Goal: Task Accomplishment & Management: Manage account settings

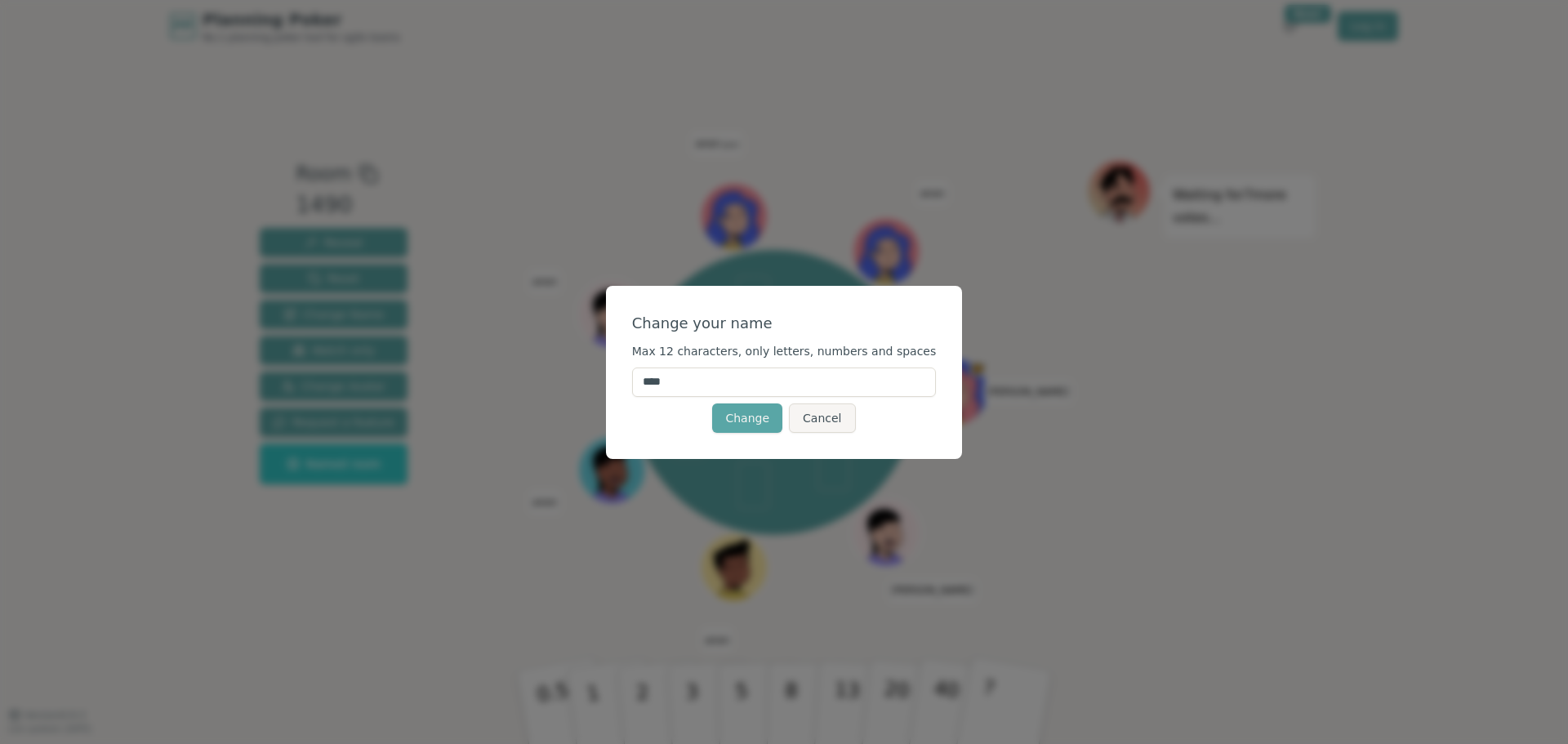
click at [671, 366] on form "Change your name Max 12 characters, only letters, numbers and spaces **** Chang…" at bounding box center [784, 372] width 304 height 121
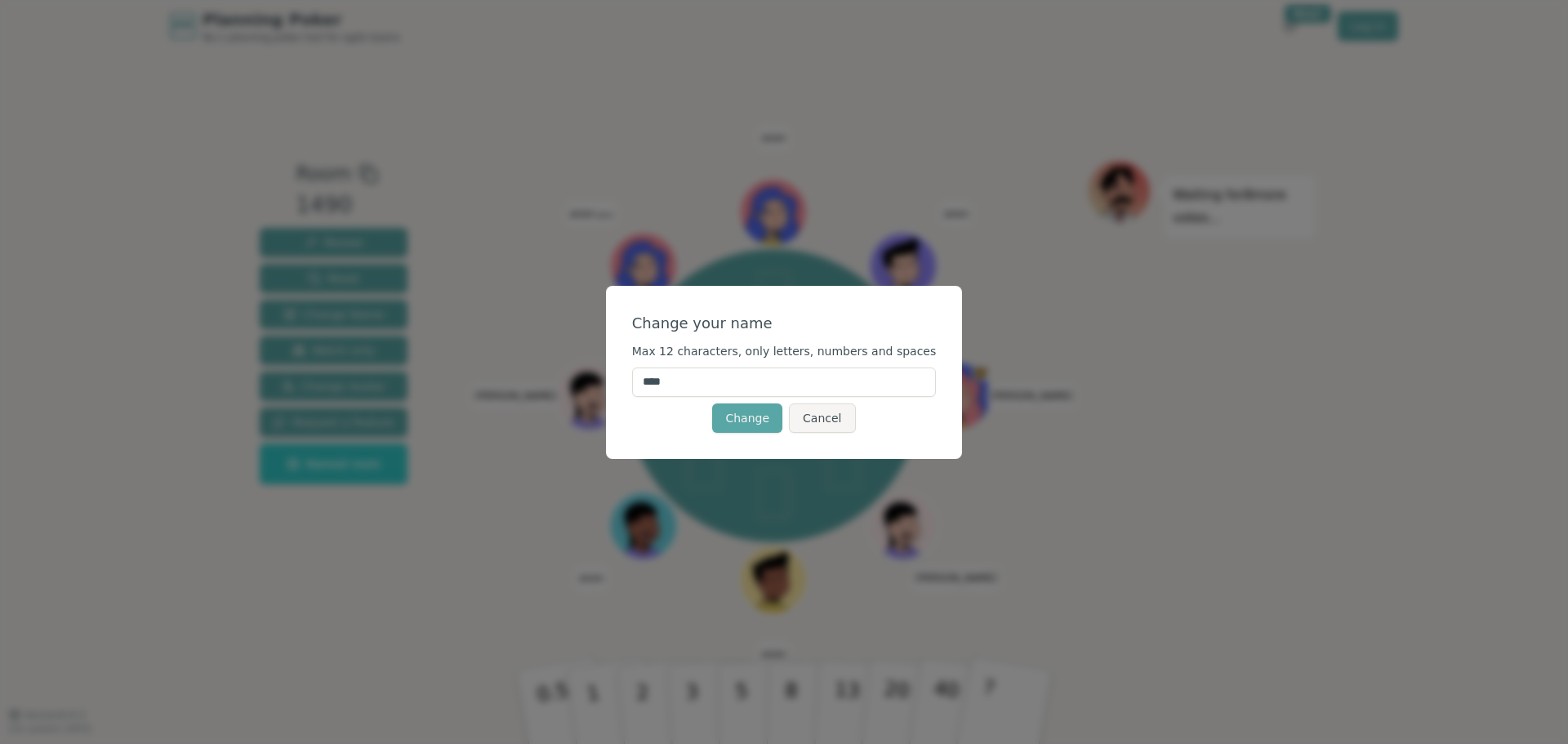
click at [671, 368] on input "****" at bounding box center [784, 382] width 304 height 30
type input "******"
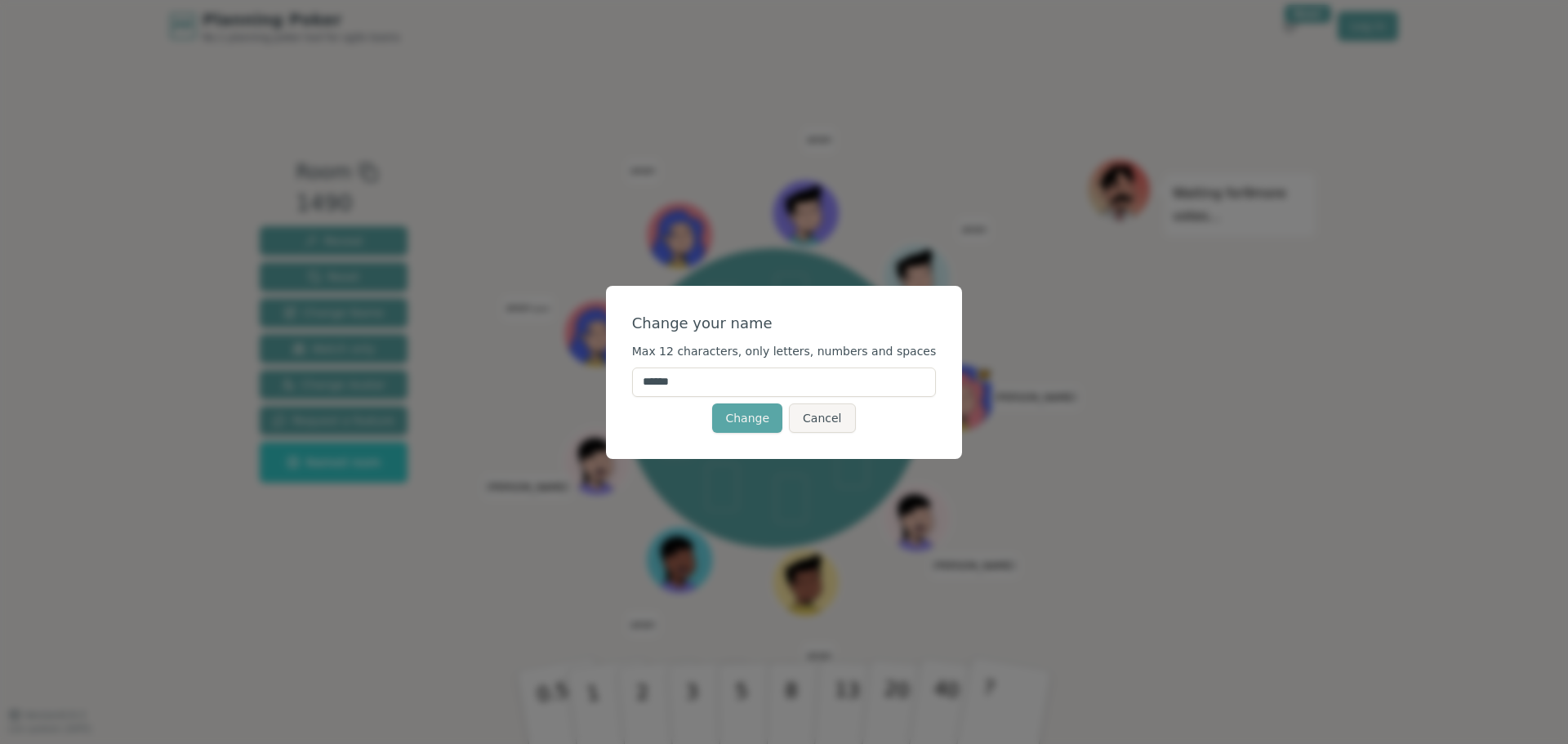
click at [662, 417] on div "Change Cancel" at bounding box center [784, 418] width 304 height 30
click at [752, 422] on button "Change" at bounding box center [747, 418] width 71 height 30
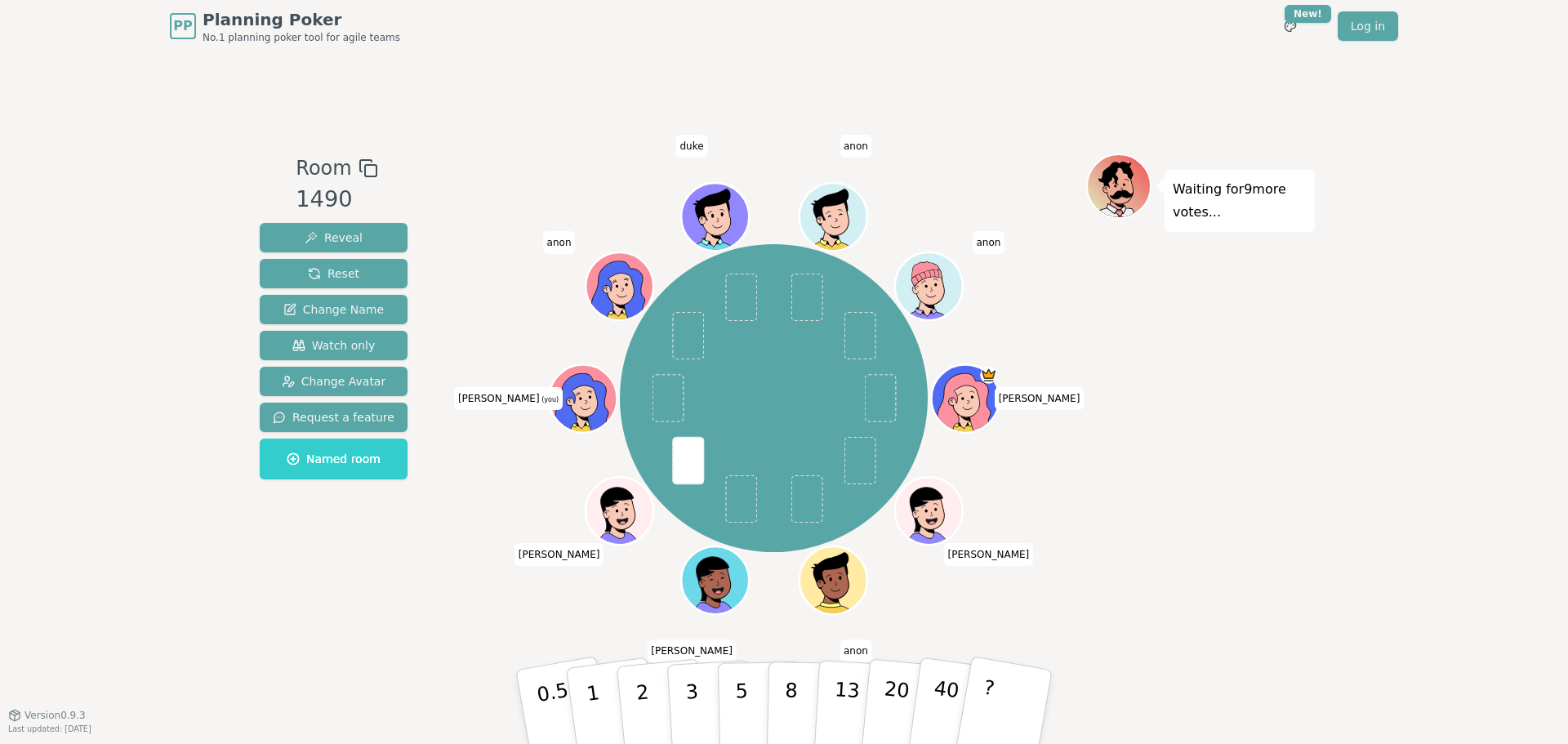
click at [571, 391] on icon at bounding box center [585, 393] width 52 height 7
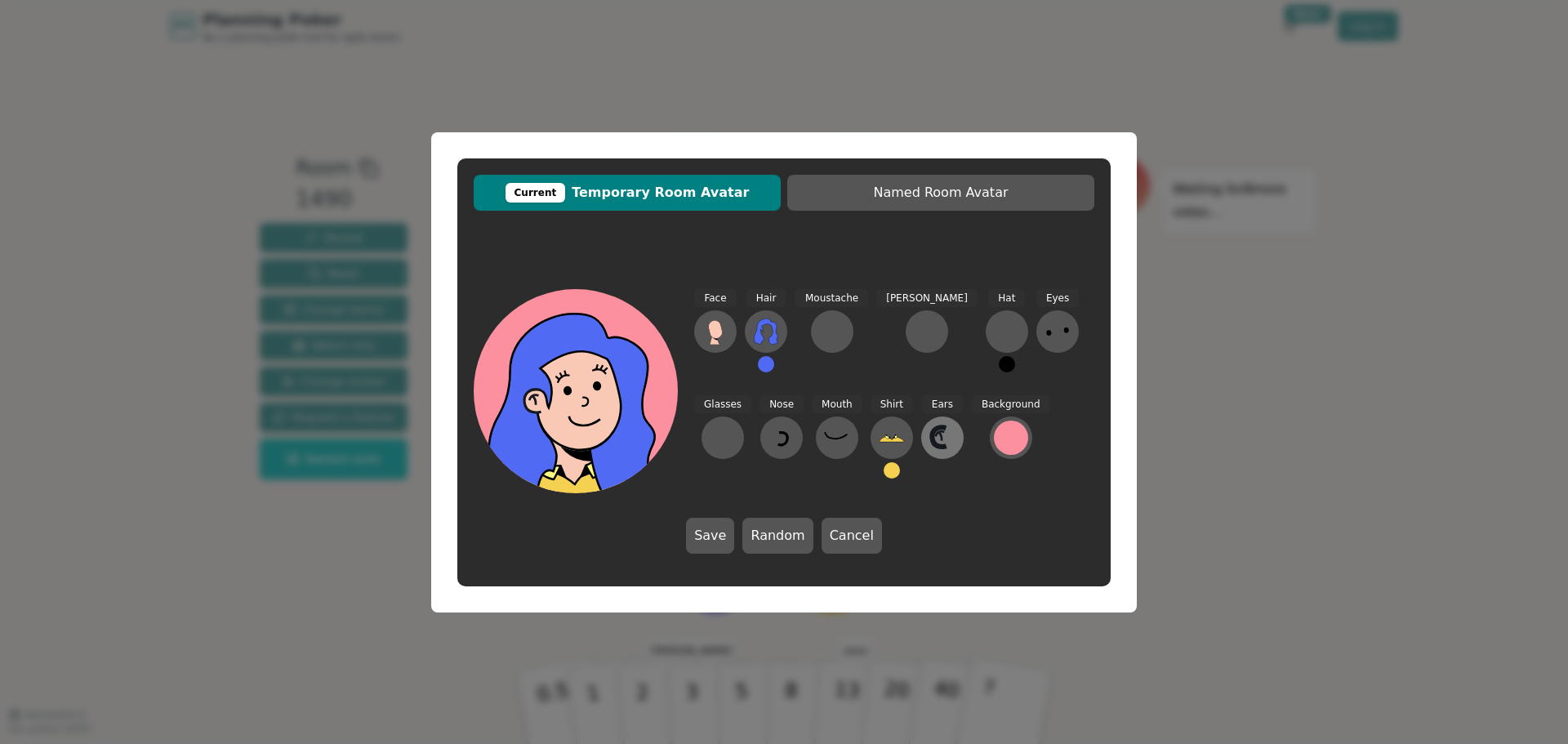
click at [930, 440] on icon at bounding box center [943, 438] width 26 height 26
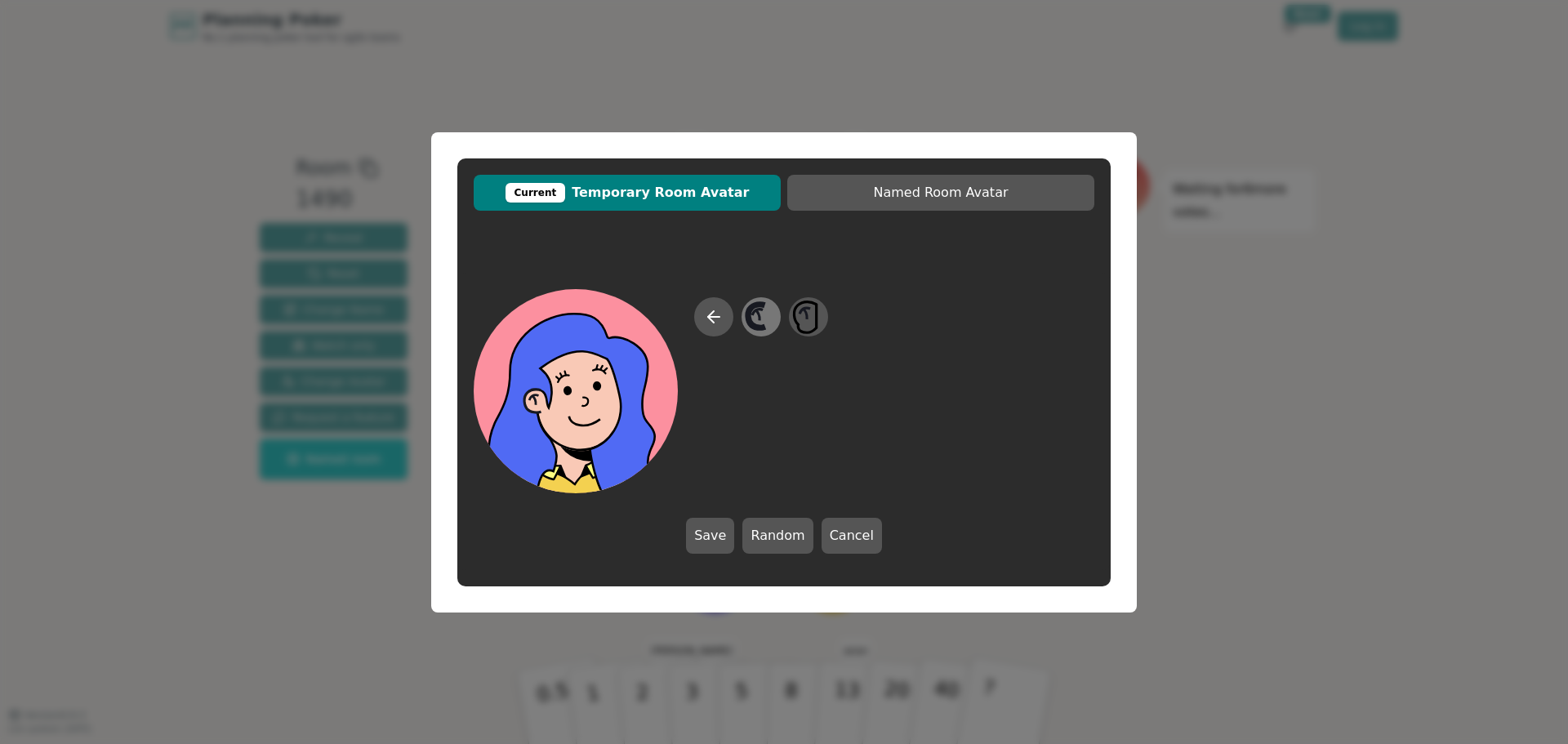
drag, startPoint x: 814, startPoint y: 318, endPoint x: 775, endPoint y: 313, distance: 39.3
click at [775, 313] on div at bounding box center [761, 394] width 134 height 196
click at [775, 313] on icon at bounding box center [761, 316] width 32 height 37
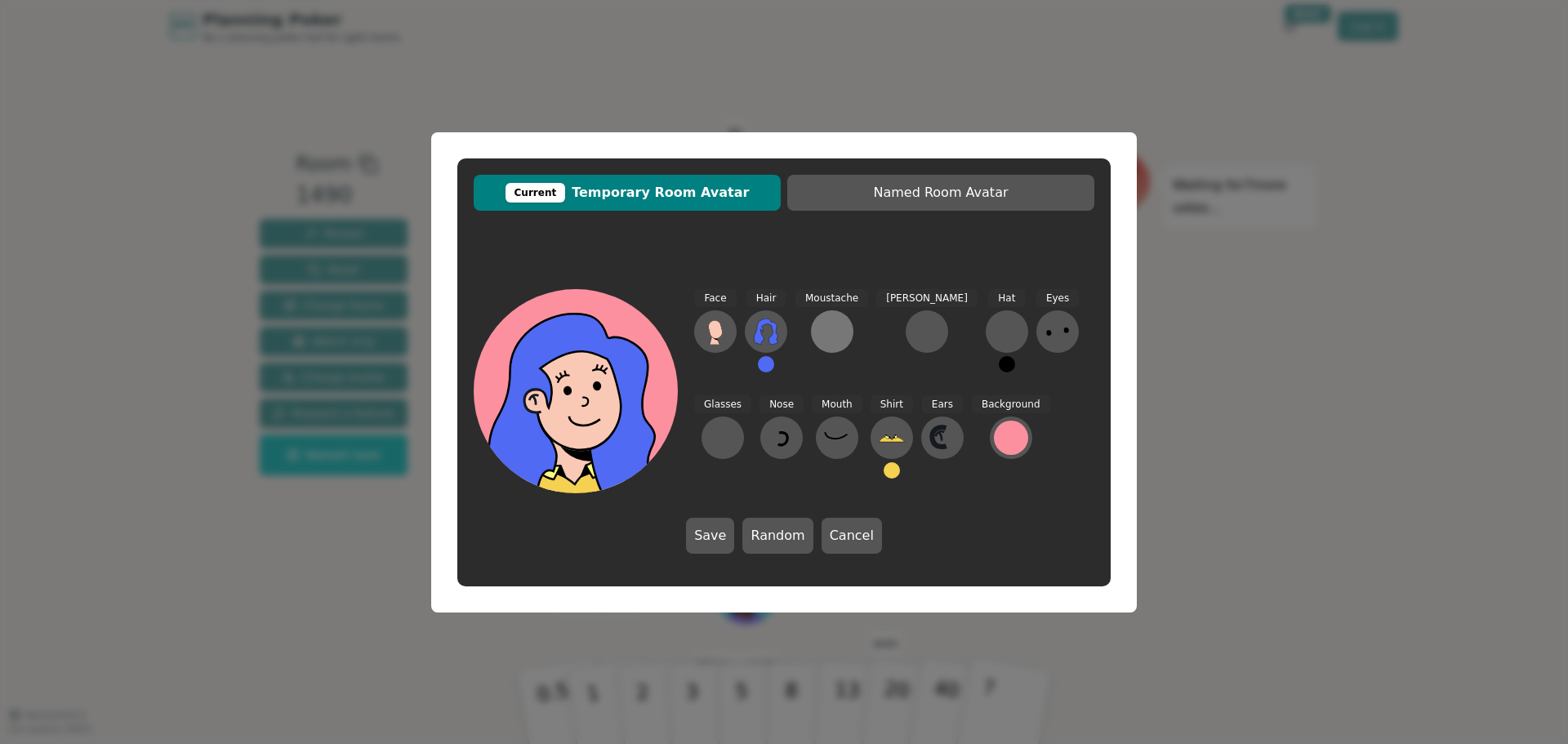
click at [829, 337] on div at bounding box center [832, 331] width 26 height 26
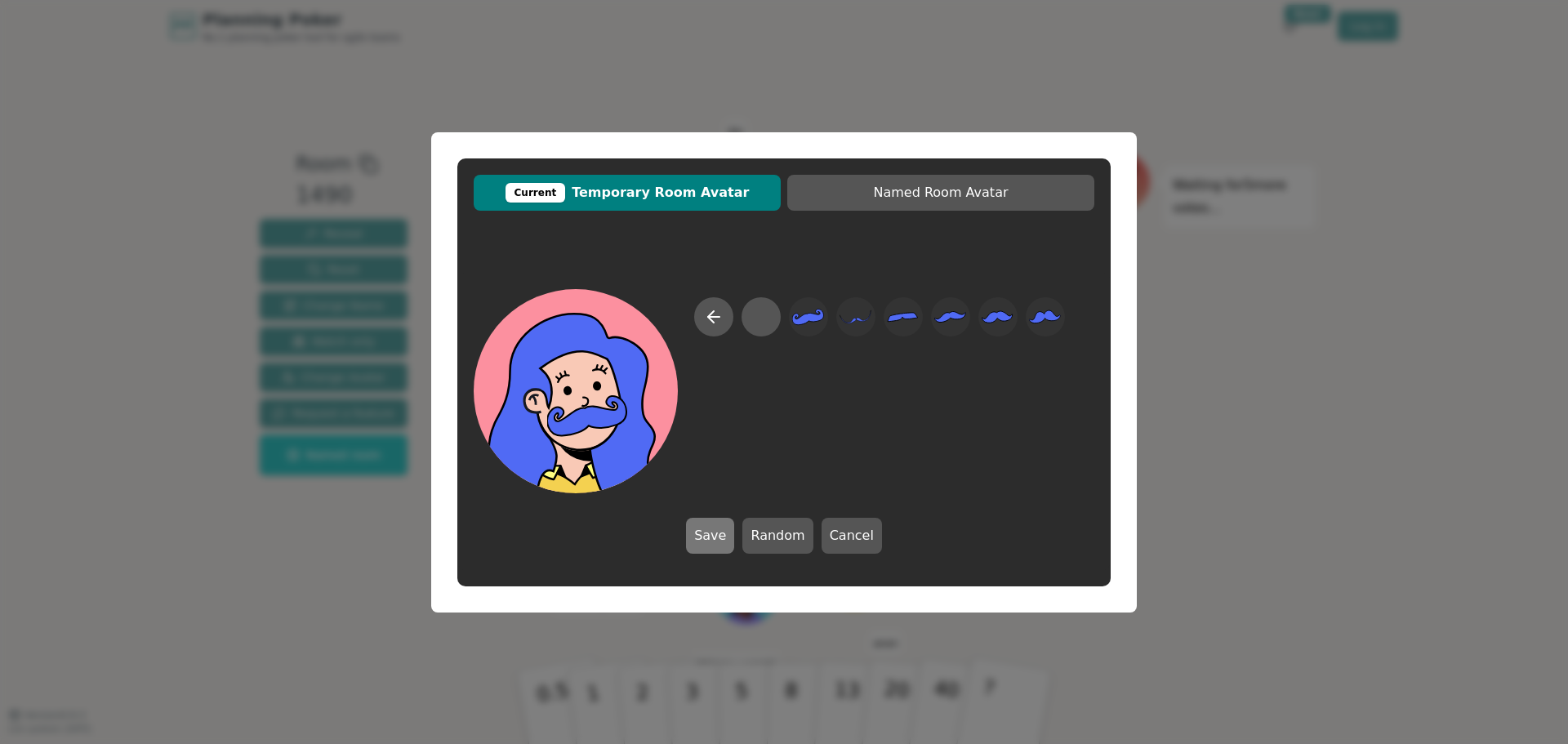
click at [715, 542] on button "Save" at bounding box center [710, 535] width 48 height 36
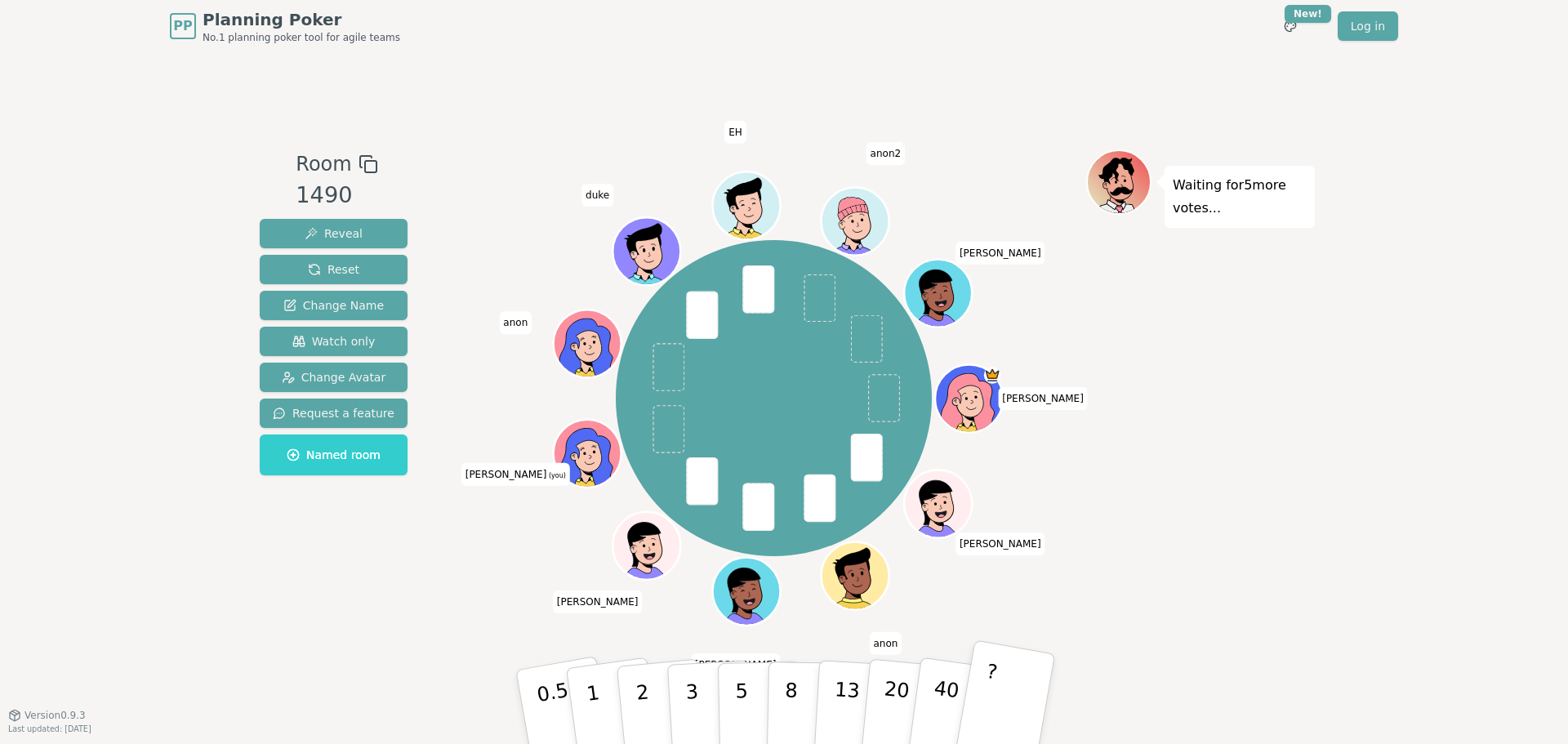
click at [1003, 707] on button "?" at bounding box center [1005, 706] width 102 height 135
click at [603, 460] on icon at bounding box center [590, 464] width 32 height 11
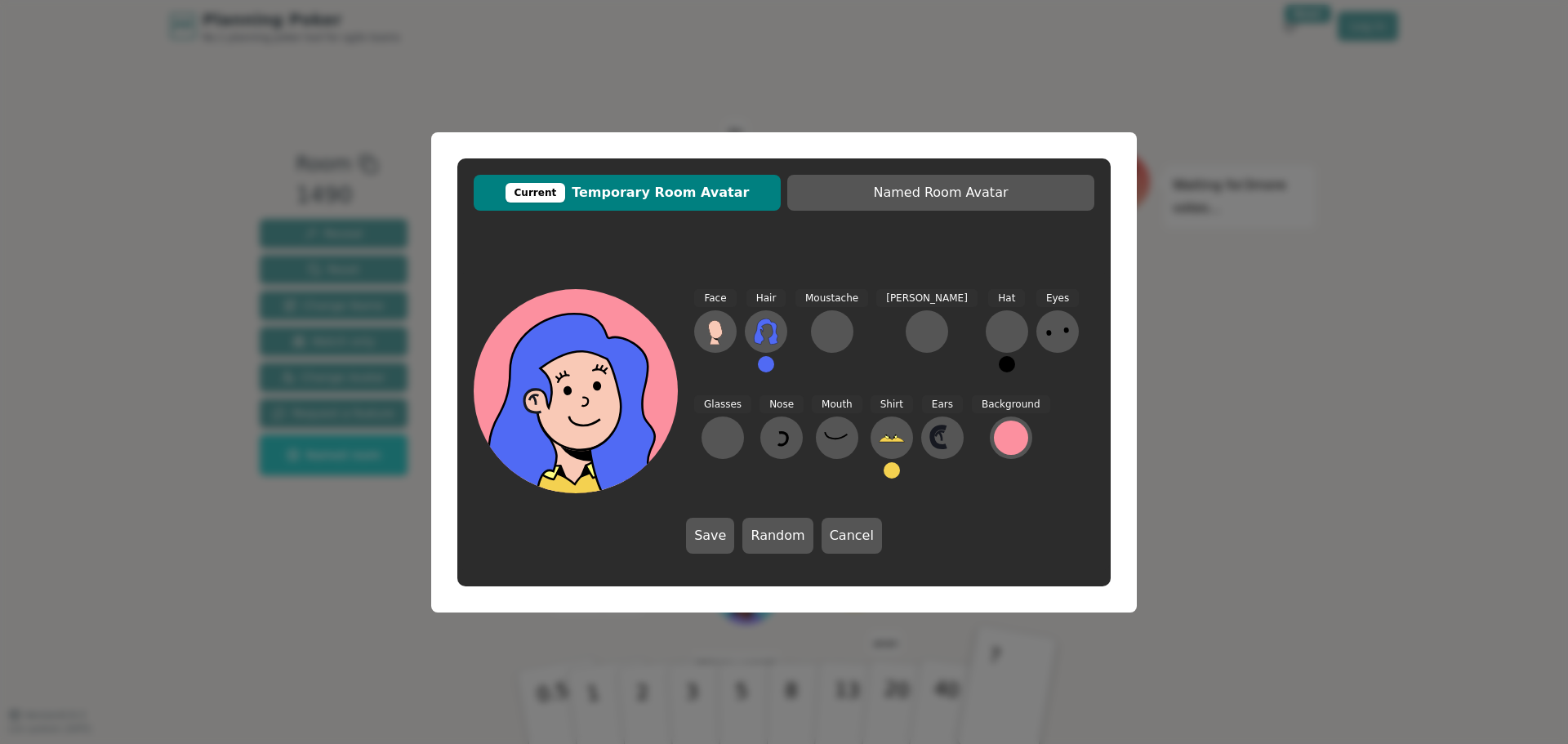
click at [869, 330] on div "Face Hair Moustache [PERSON_NAME] Hat Eyes Glasses Nose Mouth Shirt Ears Backgr…" at bounding box center [893, 391] width 400 height 204
click at [914, 330] on div at bounding box center [927, 331] width 26 height 26
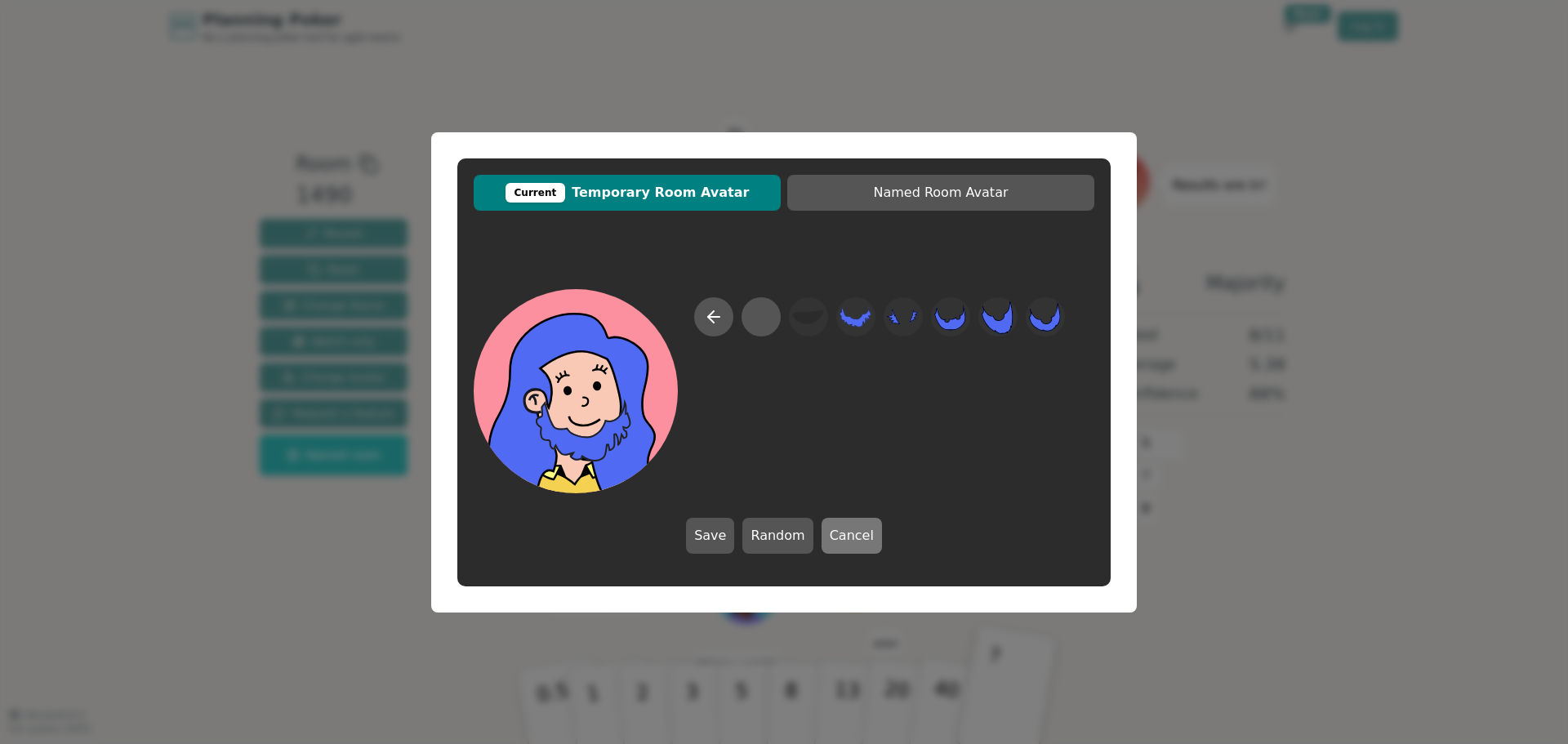
click at [841, 533] on button "Cancel" at bounding box center [851, 535] width 60 height 36
